Goal: Navigation & Orientation: Find specific page/section

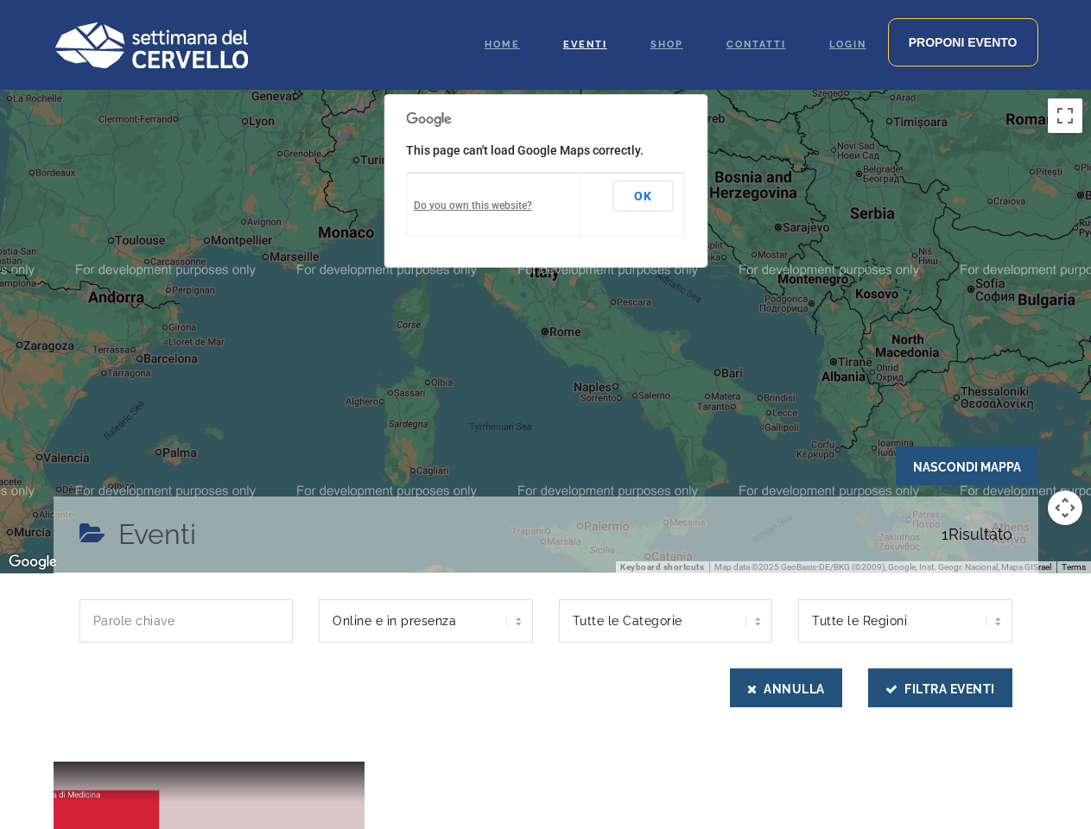
click at [545, 415] on div at bounding box center [545, 332] width 1091 height 484
click at [545, 332] on div at bounding box center [545, 332] width 1091 height 484
click at [1065, 116] on button "Toggle fullscreen view" at bounding box center [1065, 115] width 35 height 35
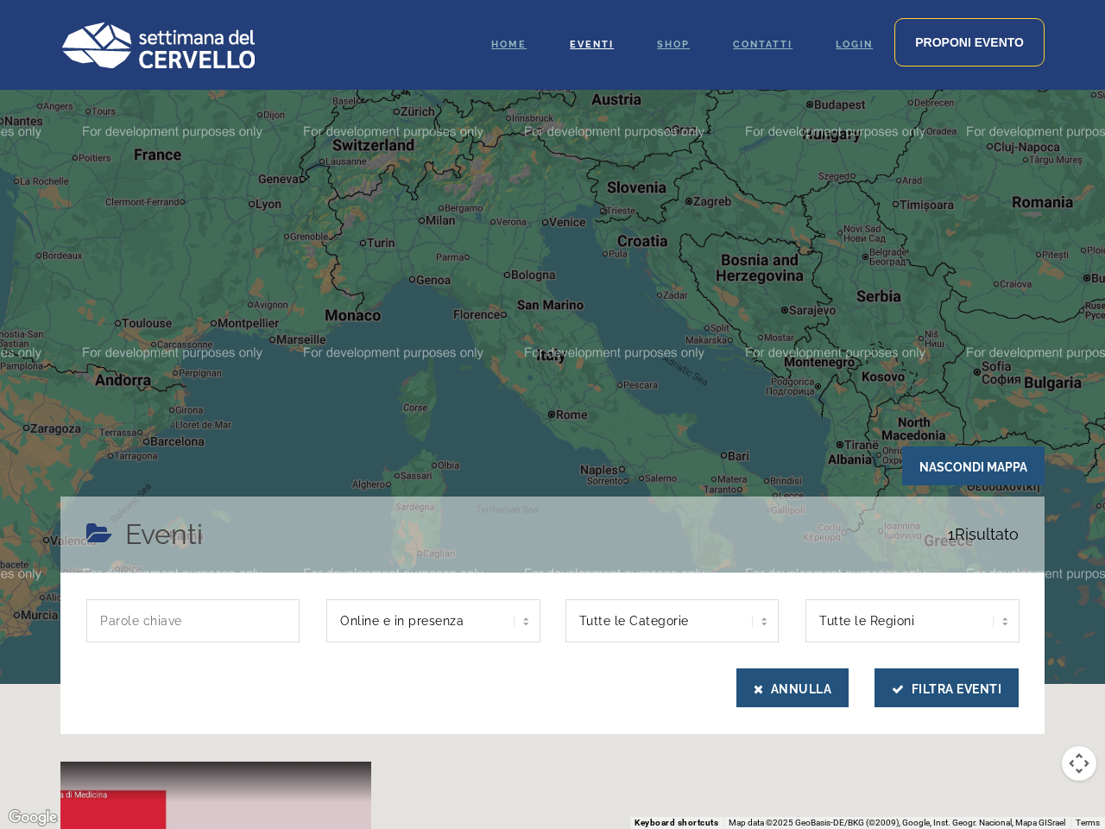
click at [1065, 508] on div at bounding box center [552, 414] width 1105 height 829
click at [643, 196] on div at bounding box center [552, 414] width 1105 height 829
